Goal: Find specific page/section: Find specific page/section

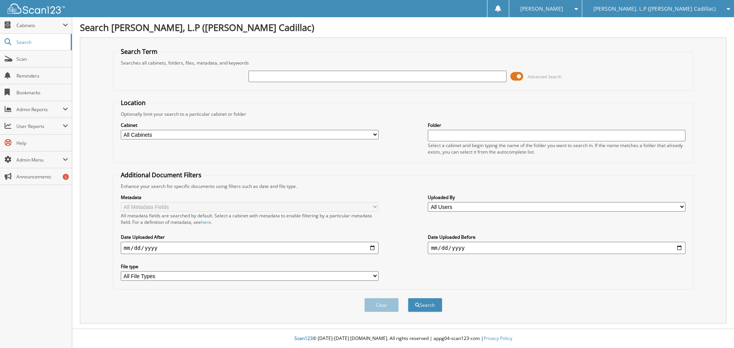
click at [372, 76] on input "text" at bounding box center [377, 76] width 258 height 11
type input "84700"
click at [514, 75] on span at bounding box center [516, 76] width 13 height 11
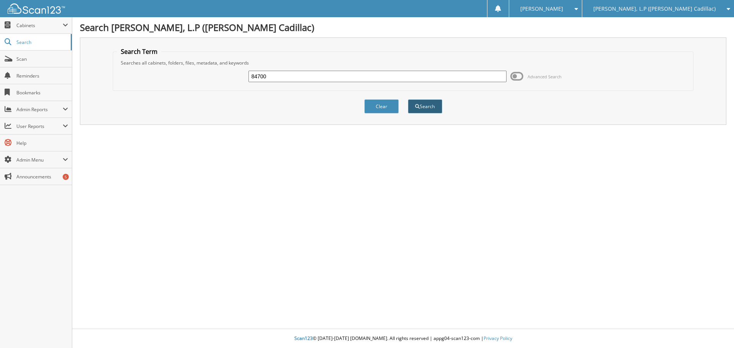
click at [428, 105] on button "Search" at bounding box center [425, 106] width 34 height 14
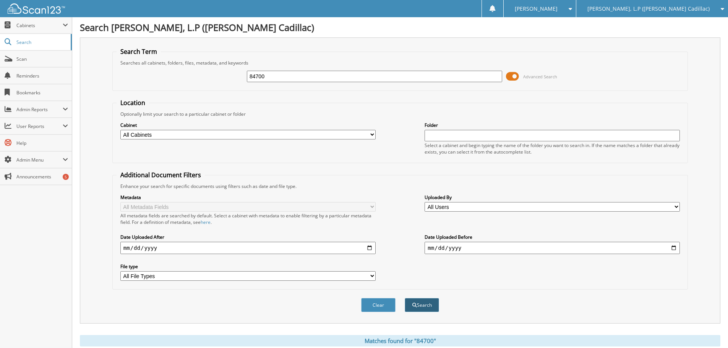
click at [420, 304] on button "Search" at bounding box center [422, 305] width 34 height 14
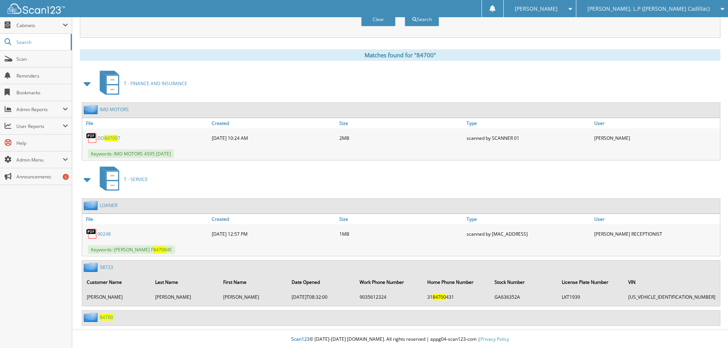
scroll to position [287, 0]
click at [107, 318] on span "84700" at bounding box center [106, 316] width 13 height 6
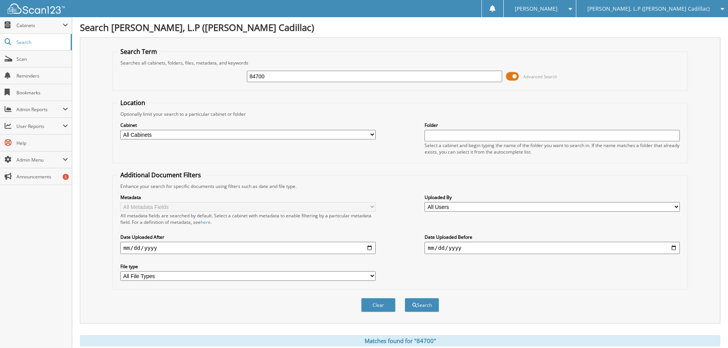
click at [509, 75] on span at bounding box center [512, 76] width 13 height 11
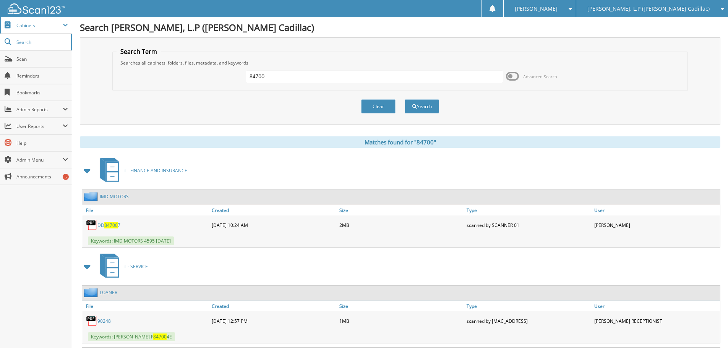
click at [23, 22] on span "Cabinets" at bounding box center [39, 25] width 46 height 6
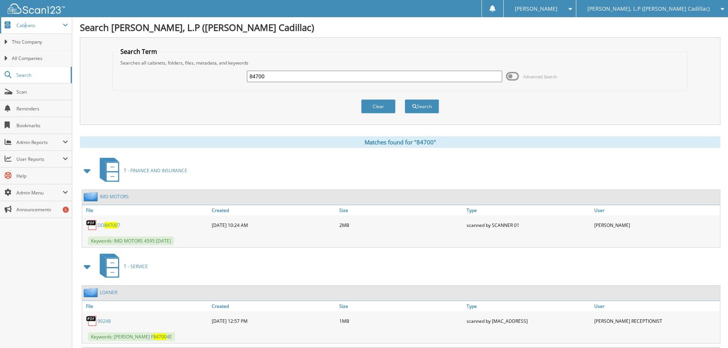
click at [28, 24] on span "Cabinets" at bounding box center [39, 25] width 46 height 6
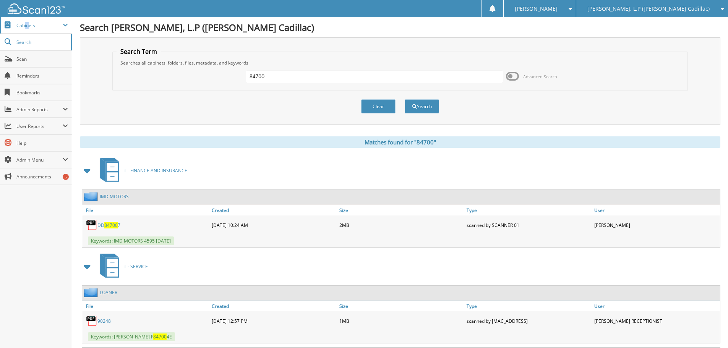
click at [25, 25] on span "Cabinets" at bounding box center [39, 25] width 46 height 6
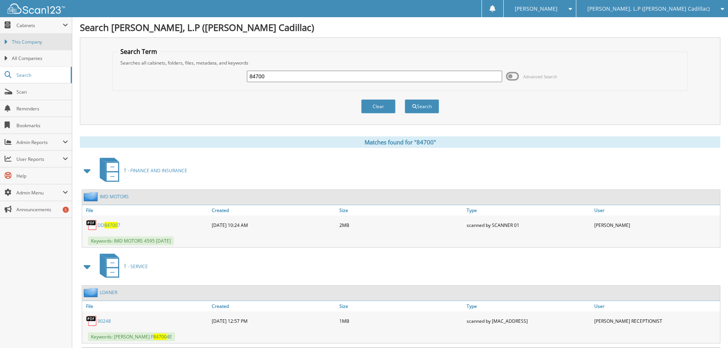
click at [27, 37] on link "This Company" at bounding box center [36, 42] width 72 height 16
